Goal: Answer question/provide support: Share knowledge or assist other users

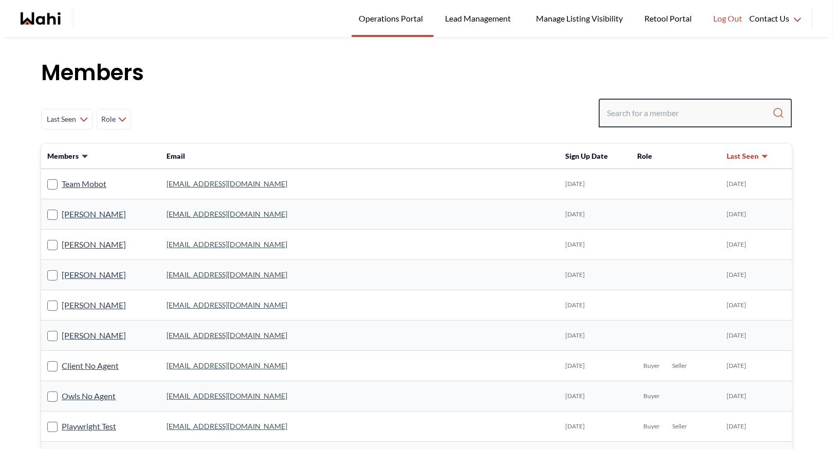
click at [634, 118] on input "Search input" at bounding box center [689, 113] width 165 height 18
type input "jeremy"
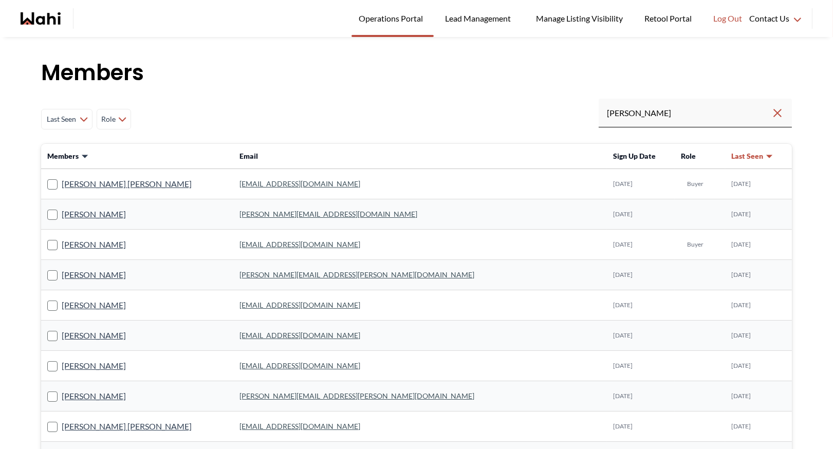
click at [256, 184] on link "jeremytod1330@gmail.com" at bounding box center [299, 183] width 121 height 9
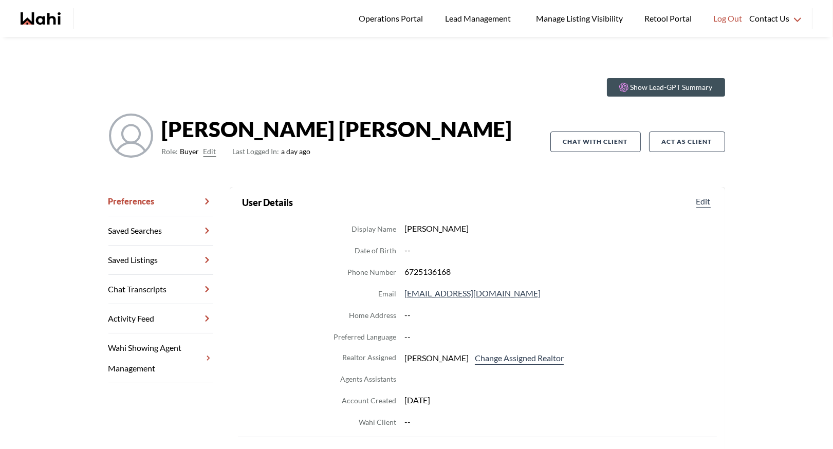
click at [176, 289] on link "Chat Transcripts" at bounding box center [160, 289] width 105 height 29
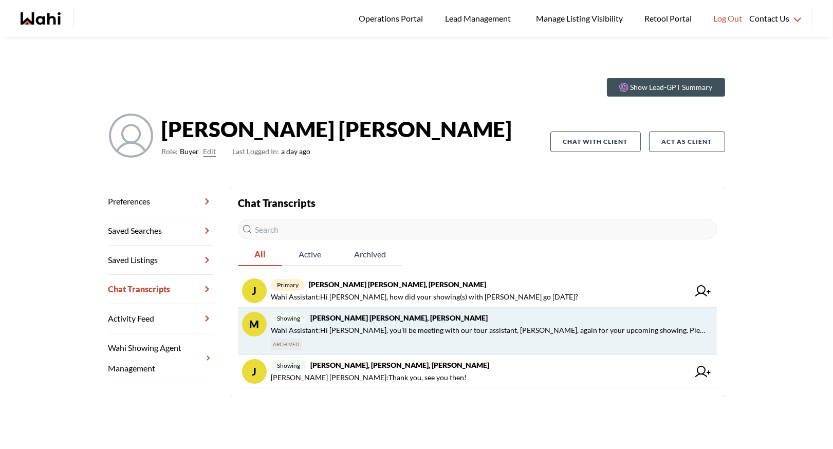
click at [434, 322] on span "showing Jeremy Tod, Paul, Barbara" at bounding box center [490, 318] width 438 height 12
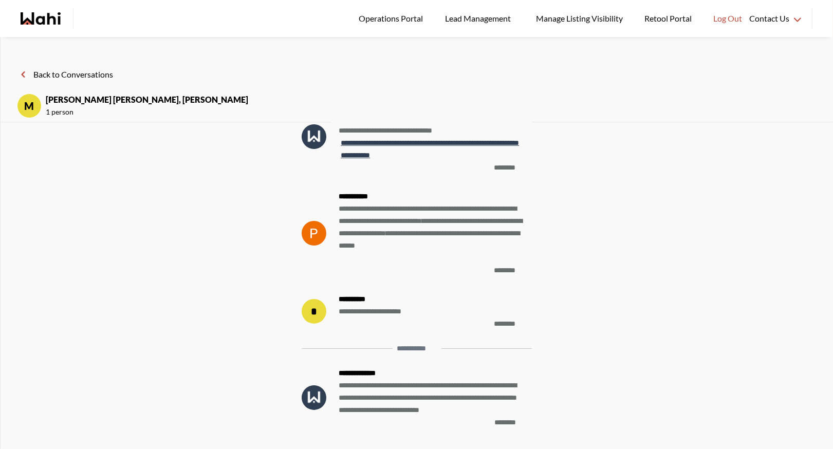
click at [58, 74] on button "Back to Conversations" at bounding box center [65, 74] width 96 height 13
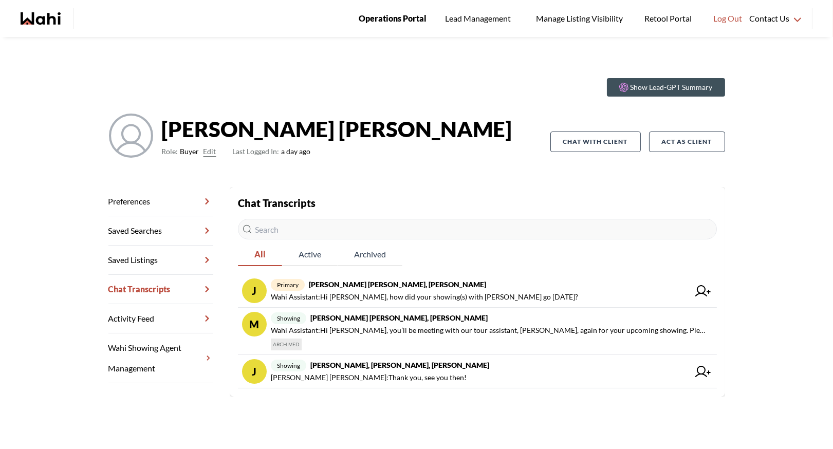
click at [373, 21] on span "Operations Portal" at bounding box center [393, 18] width 68 height 13
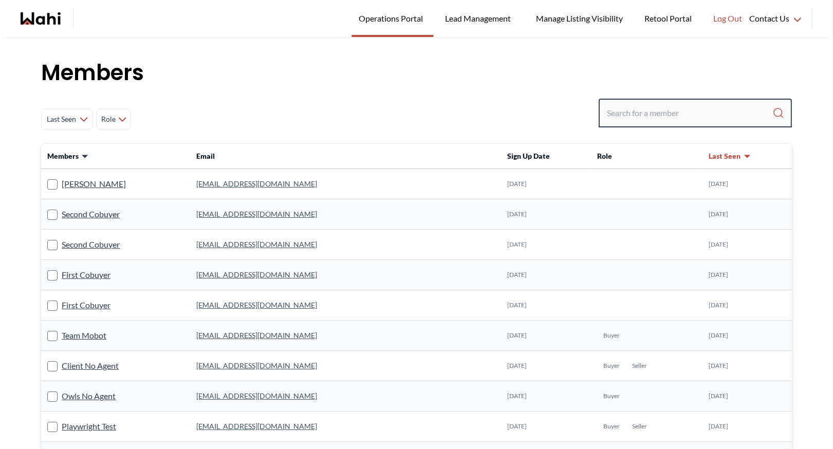
click at [621, 109] on input "Search input" at bounding box center [689, 113] width 165 height 18
type input "[PERSON_NAME]"
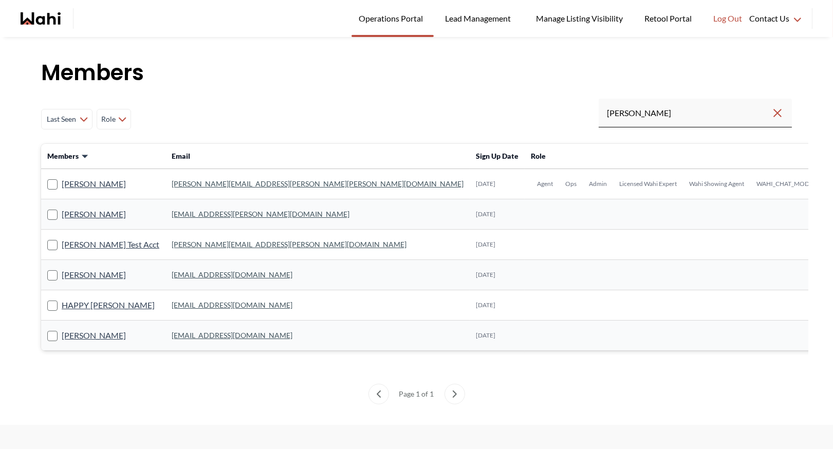
click at [204, 180] on link "[PERSON_NAME][EMAIL_ADDRESS][PERSON_NAME][PERSON_NAME][DOMAIN_NAME]" at bounding box center [318, 183] width 292 height 9
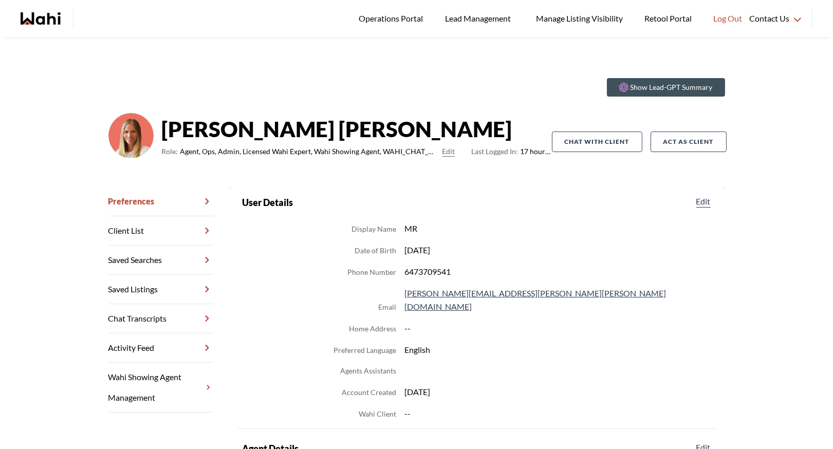
click at [149, 325] on link "Chat Transcripts" at bounding box center [160, 318] width 105 height 29
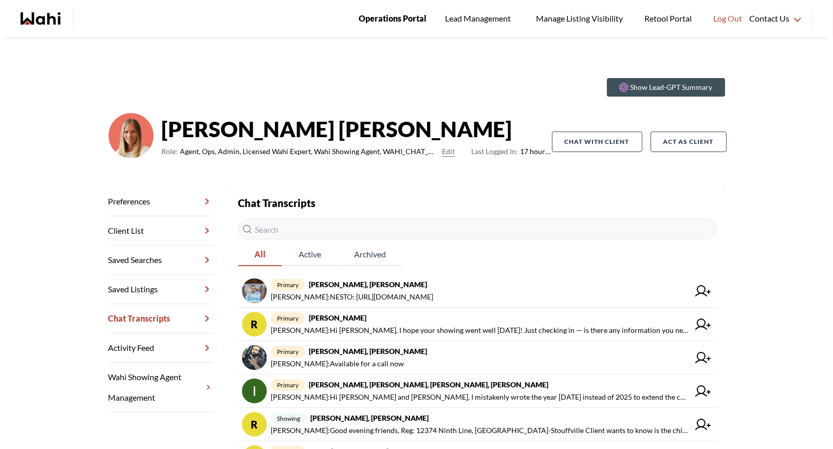
click at [386, 12] on span "Operations Portal" at bounding box center [393, 18] width 68 height 13
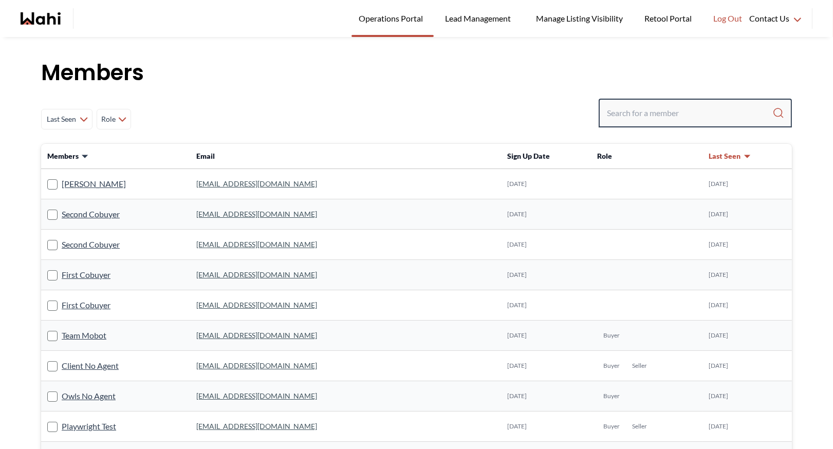
click at [619, 115] on input "Search input" at bounding box center [689, 113] width 165 height 18
type input "faraz"
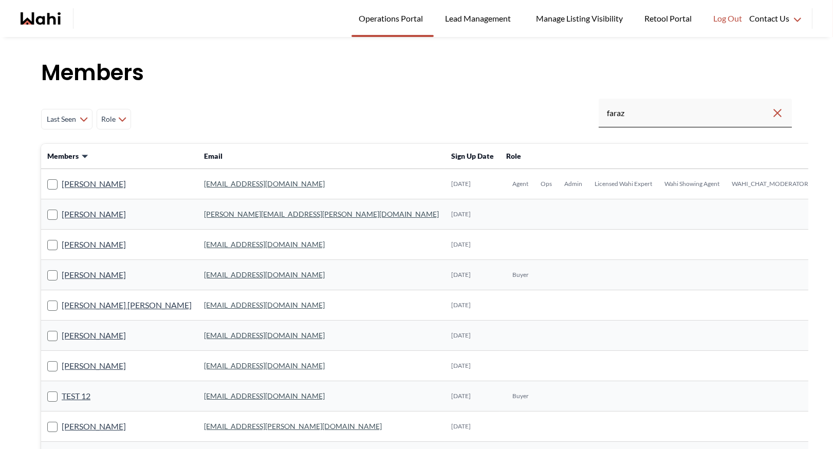
click at [204, 185] on link "faraz.azam@wahi.com" at bounding box center [264, 183] width 121 height 9
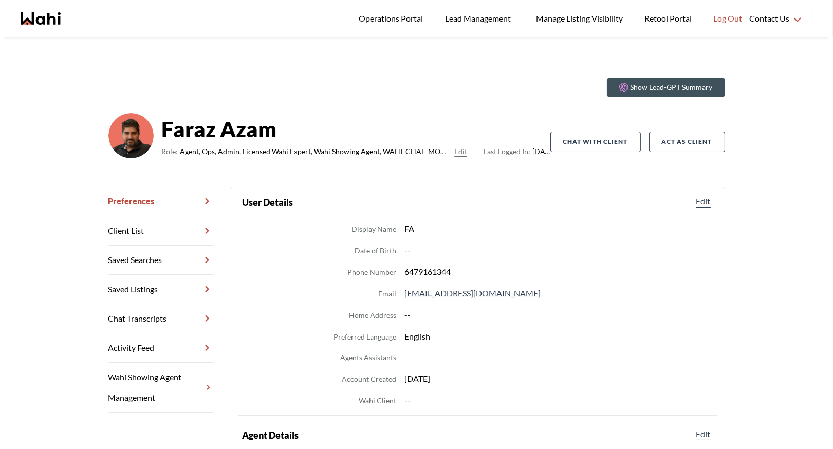
click at [139, 313] on link "Chat Transcripts" at bounding box center [160, 318] width 105 height 29
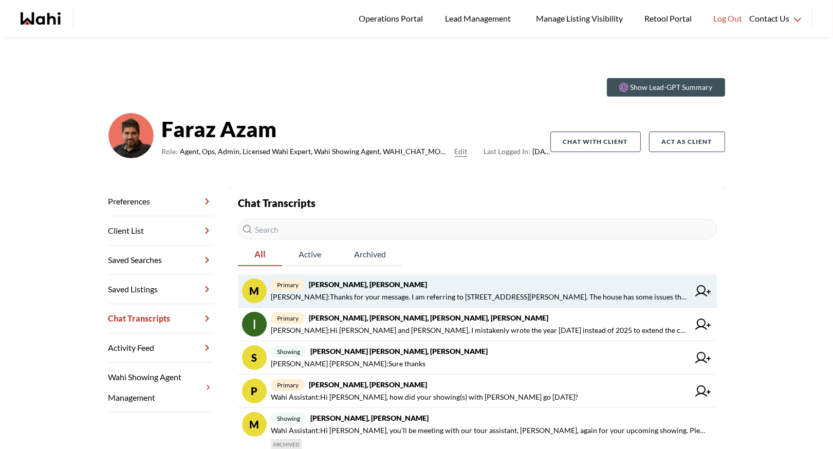
click at [398, 289] on span "primary Mahad Ahmed, Faraz" at bounding box center [480, 284] width 418 height 12
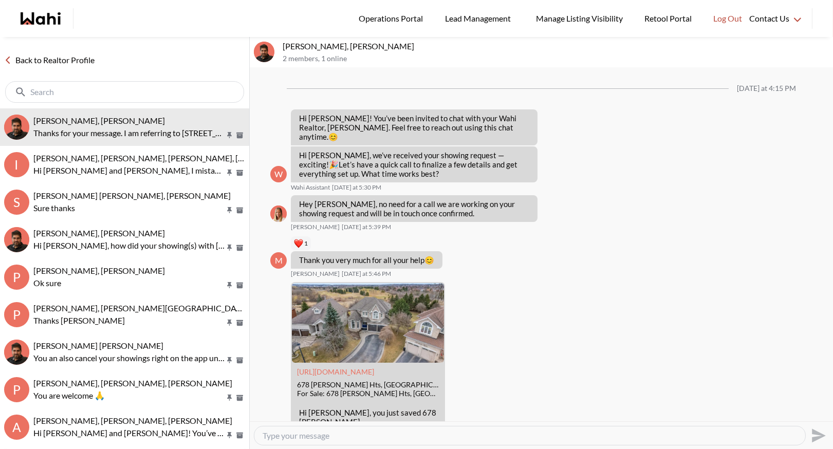
scroll to position [466, 0]
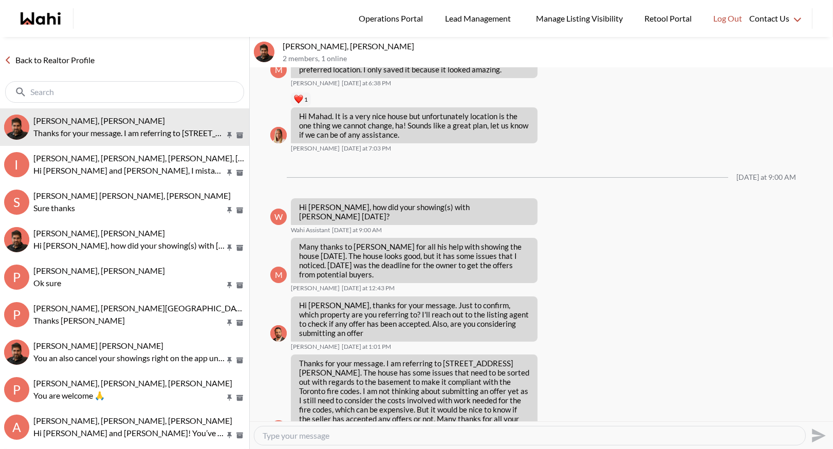
click at [30, 58] on link "Back to Realtor Profile" at bounding box center [49, 59] width 99 height 13
